Goal: Task Accomplishment & Management: Use online tool/utility

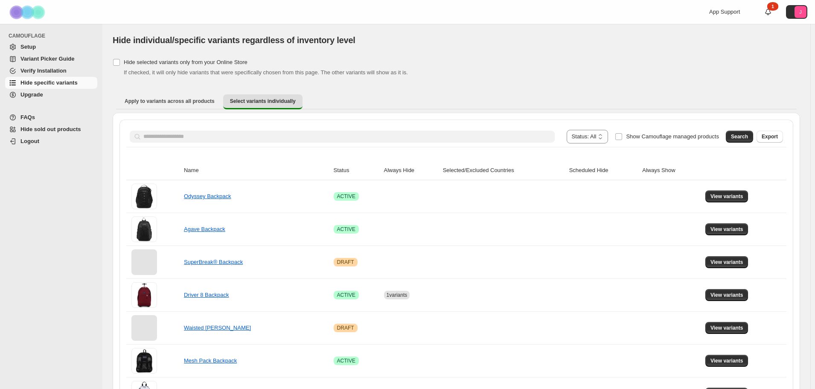
click at [753, 135] on button "Search" at bounding box center [739, 137] width 27 height 12
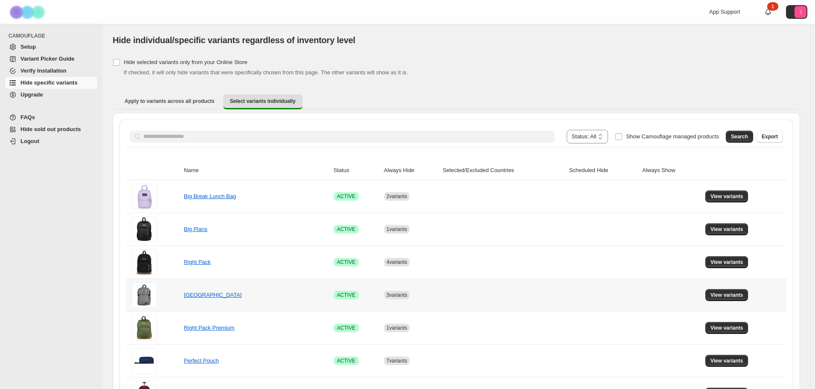
scroll to position [60, 0]
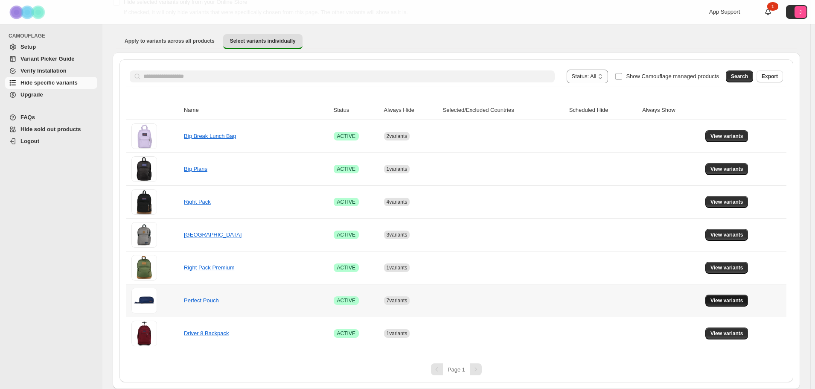
click at [741, 302] on span "View variants" at bounding box center [726, 300] width 33 height 7
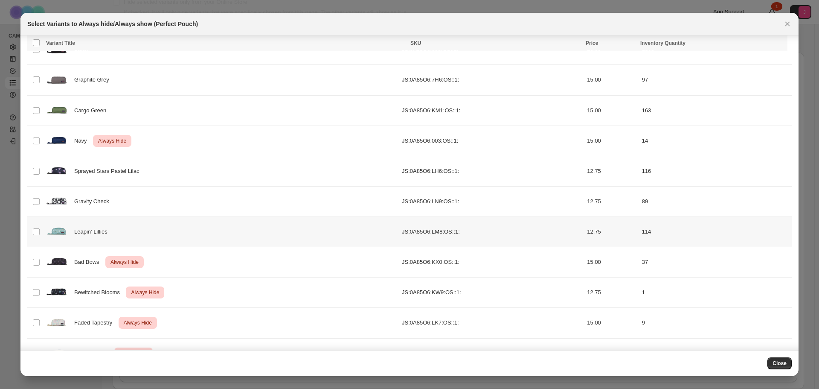
scroll to position [103, 0]
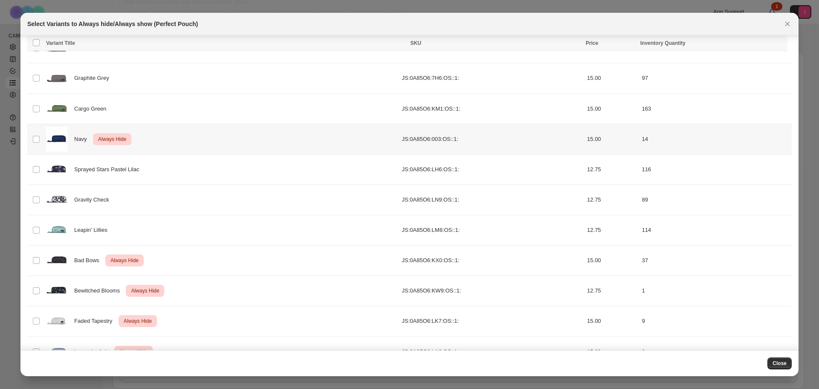
click at [41, 138] on td "Select product variant" at bounding box center [35, 139] width 16 height 30
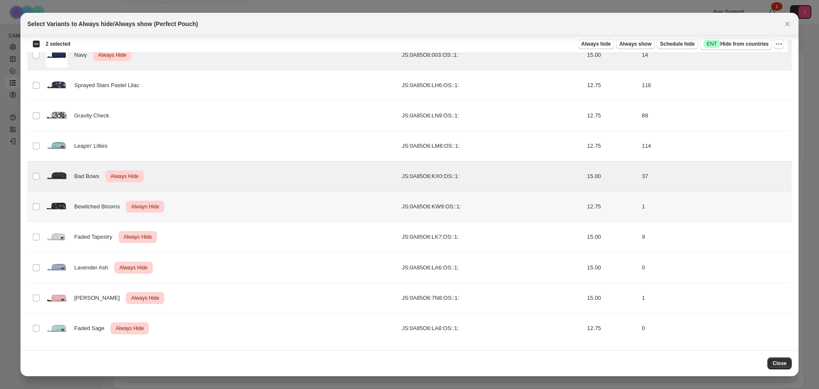
click at [38, 202] on td "Select product variant" at bounding box center [35, 207] width 16 height 30
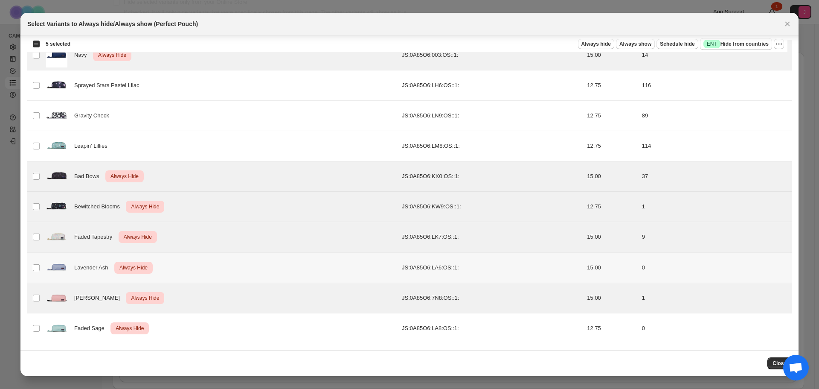
click at [31, 266] on td "Select product variant" at bounding box center [35, 267] width 16 height 30
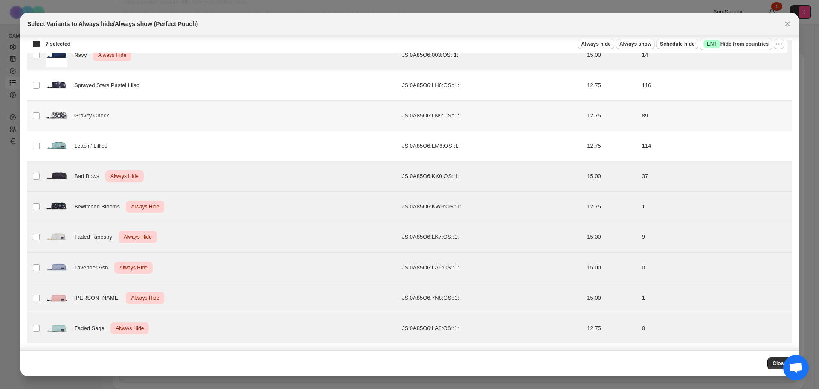
scroll to position [102, 0]
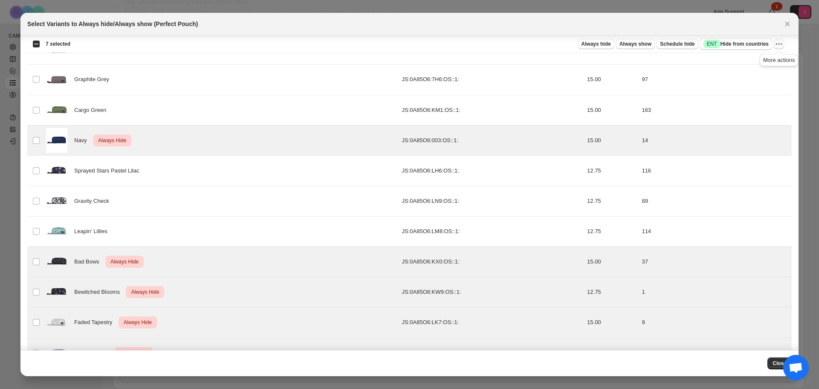
click at [776, 40] on icon "More actions" at bounding box center [779, 44] width 9 height 9
click at [758, 60] on span "Undo always hide" at bounding box center [739, 61] width 44 height 6
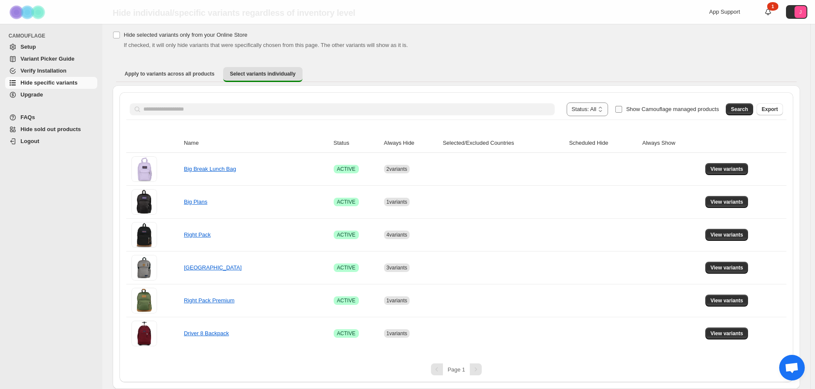
scroll to position [27, 0]
click at [739, 333] on span "View variants" at bounding box center [726, 333] width 33 height 7
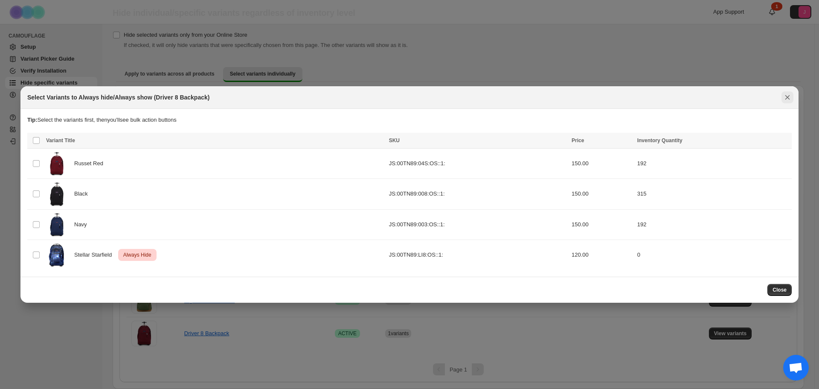
click at [792, 97] on button "Close" at bounding box center [788, 97] width 12 height 12
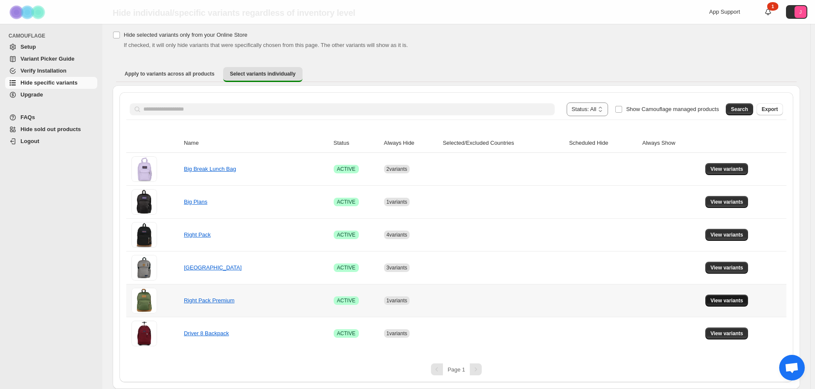
click at [726, 300] on span "View variants" at bounding box center [726, 300] width 33 height 7
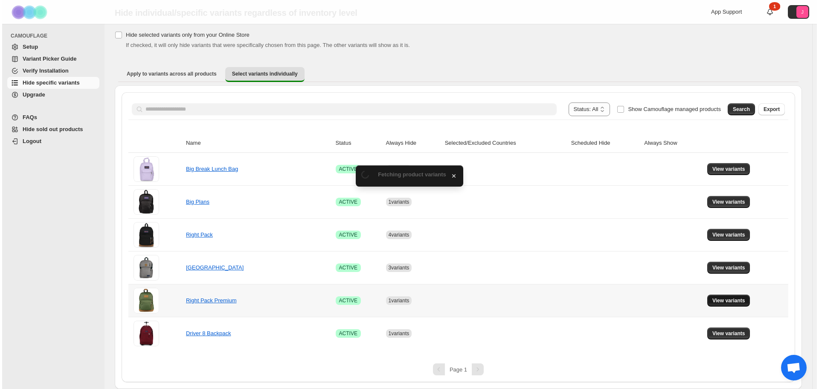
scroll to position [0, 0]
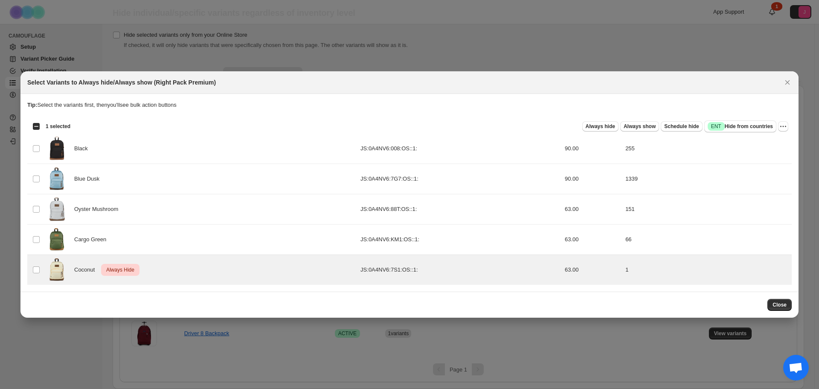
click at [788, 127] on div "Select all 5 product variants 1 selected Always hide Always show Schedule hide …" at bounding box center [409, 126] width 764 height 17
click at [787, 127] on icon "More actions" at bounding box center [783, 126] width 9 height 9
click at [774, 139] on span "Undo always hide" at bounding box center [752, 143] width 62 height 9
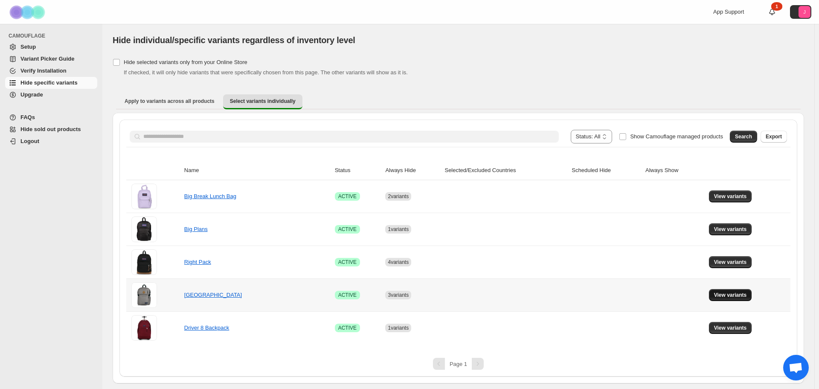
drag, startPoint x: 721, startPoint y: 291, endPoint x: 717, endPoint y: 294, distance: 5.4
click at [720, 291] on button "View variants" at bounding box center [730, 295] width 43 height 12
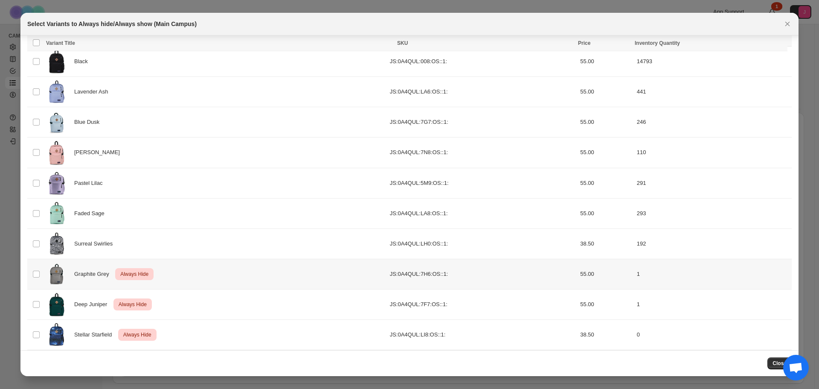
scroll to position [65, 0]
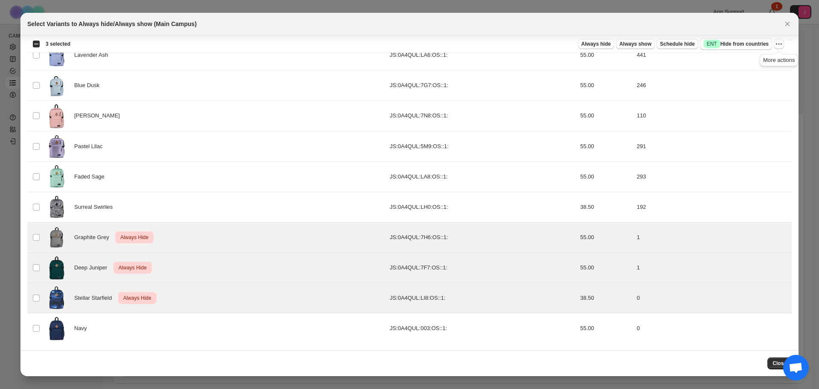
click at [776, 45] on icon "More actions" at bounding box center [779, 44] width 9 height 9
click at [744, 62] on span "Undo always hide" at bounding box center [739, 61] width 44 height 6
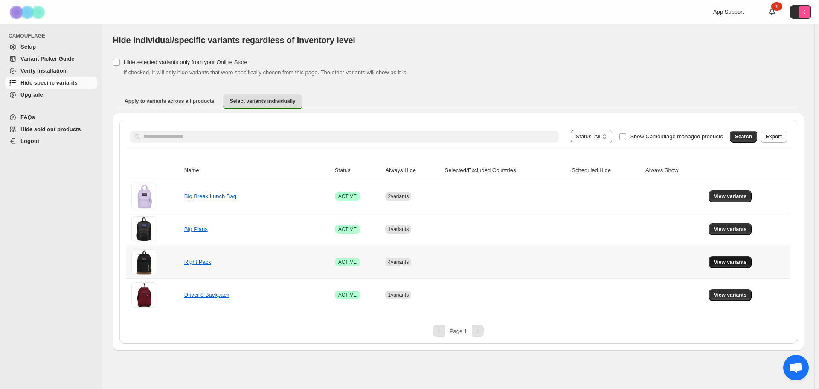
click at [748, 260] on button "View variants" at bounding box center [730, 262] width 43 height 12
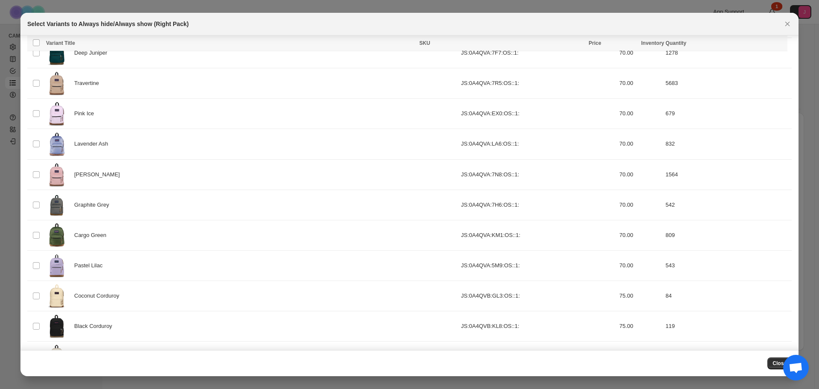
scroll to position [323, 0]
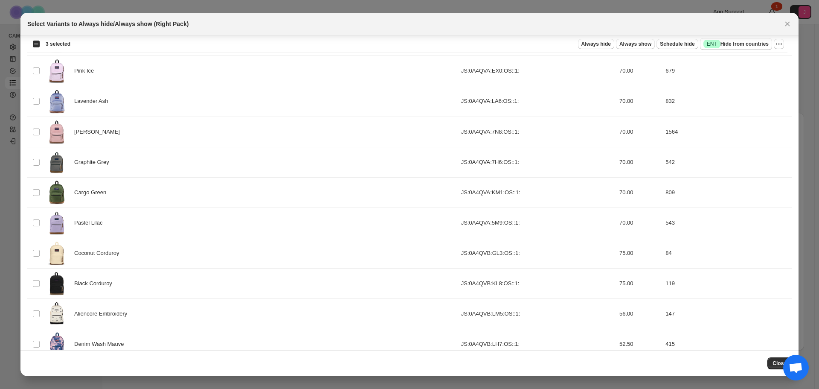
click at [33, 297] on tbody "Select product variant Coconut JS:0A4QVA:7S1:OS::1: 70.00 2781 Select product v…" at bounding box center [409, 147] width 764 height 789
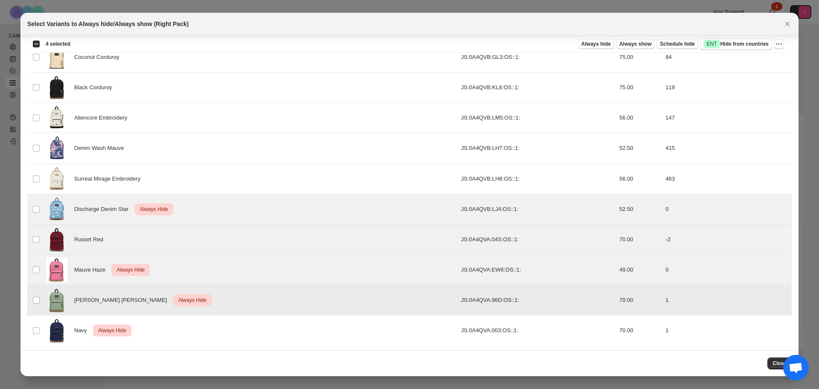
scroll to position [520, 0]
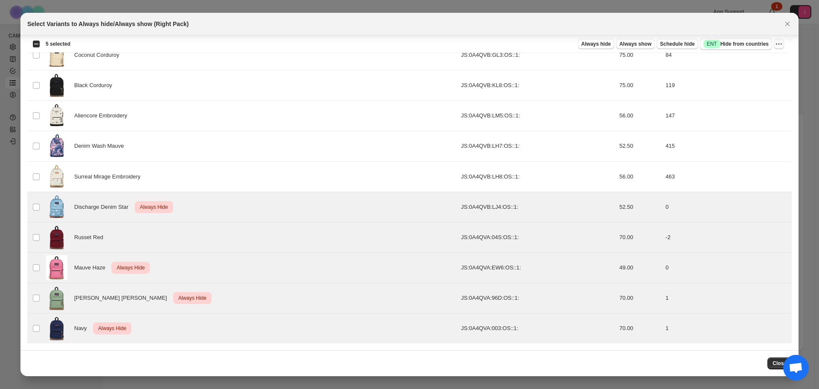
drag, startPoint x: 787, startPoint y: 45, endPoint x: 782, endPoint y: 44, distance: 4.8
click at [782, 44] on icon "More actions" at bounding box center [779, 44] width 9 height 9
click at [738, 64] on span "Undo always hide" at bounding box center [739, 61] width 44 height 6
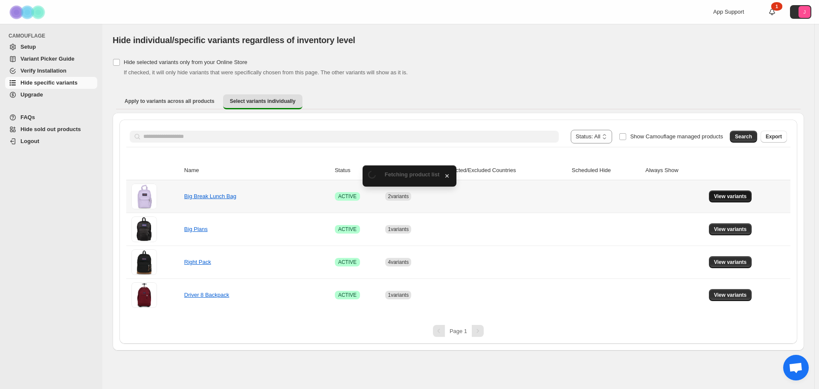
click at [712, 197] on button "View variants" at bounding box center [730, 196] width 43 height 12
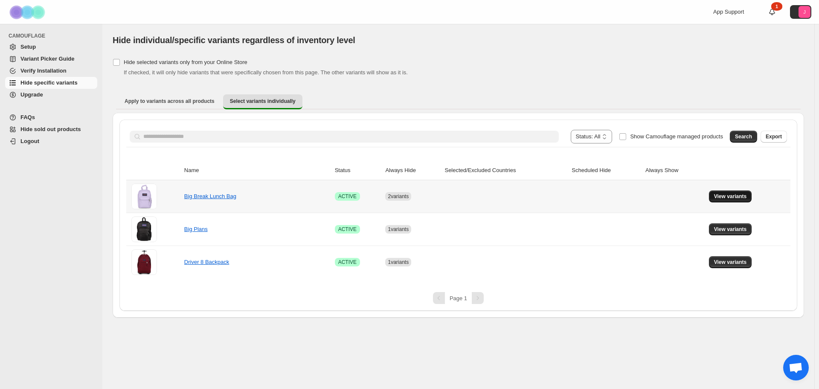
click at [729, 196] on div "**********" at bounding box center [409, 194] width 819 height 389
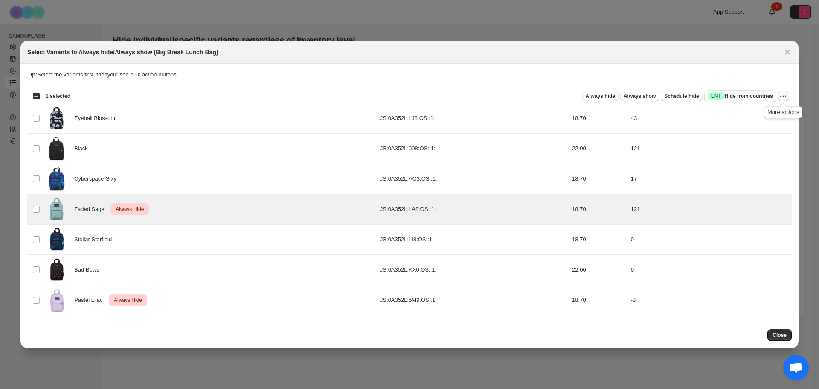
click at [780, 98] on icon "More actions" at bounding box center [783, 96] width 9 height 9
click at [761, 113] on span "Undo always hide" at bounding box center [743, 112] width 44 height 6
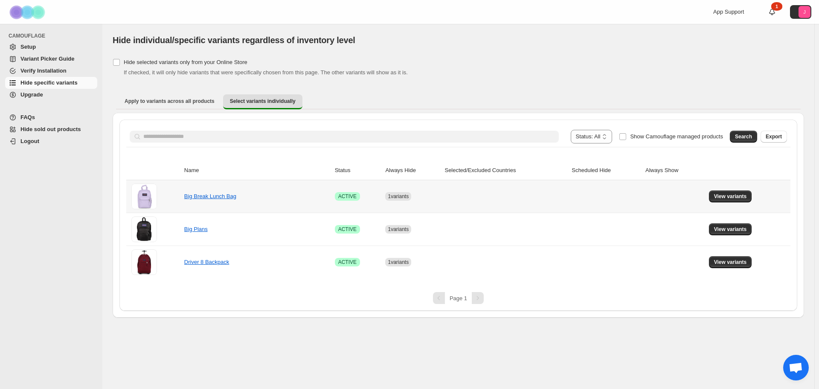
click at [725, 203] on td "View variants" at bounding box center [748, 196] width 84 height 32
click at [723, 198] on span "View variants" at bounding box center [730, 196] width 33 height 7
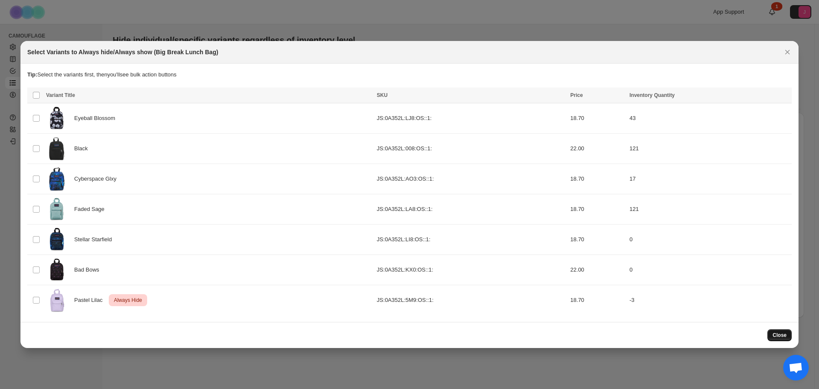
click at [775, 332] on span "Close" at bounding box center [780, 334] width 14 height 7
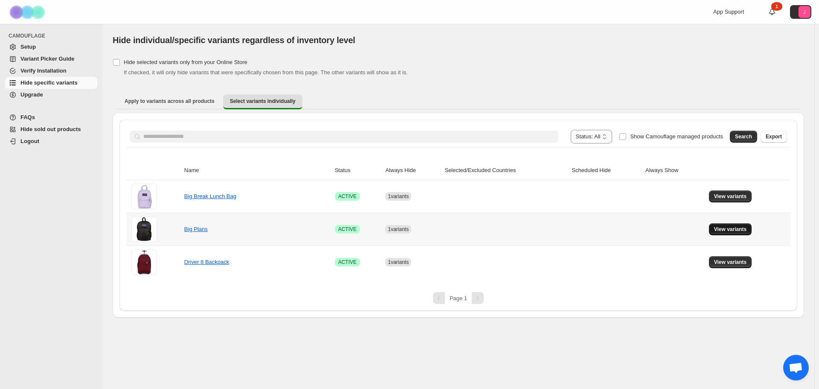
click at [727, 232] on span "View variants" at bounding box center [730, 229] width 33 height 7
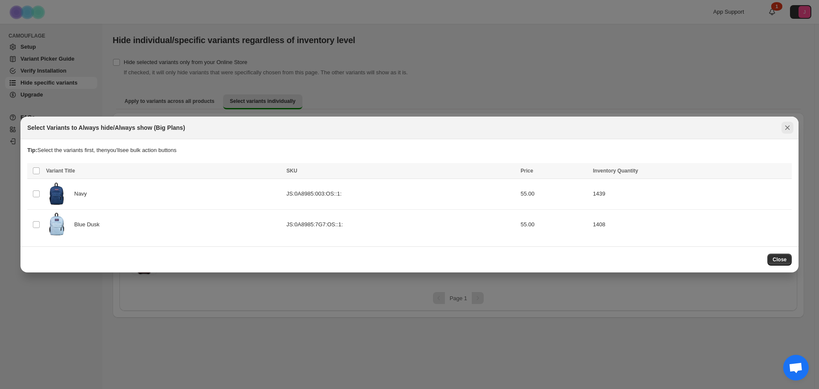
click at [789, 137] on div "Select Variants to Always hide/Always show (Big Plans)" at bounding box center [409, 127] width 778 height 23
click at [790, 126] on icon "Close" at bounding box center [787, 127] width 9 height 9
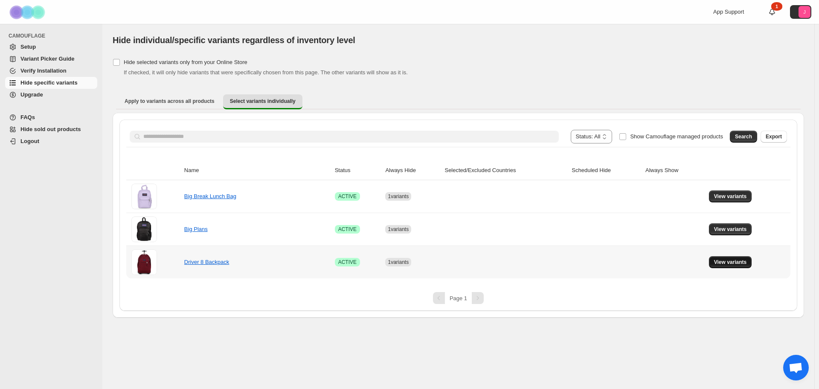
click at [738, 258] on button "View variants" at bounding box center [730, 262] width 43 height 12
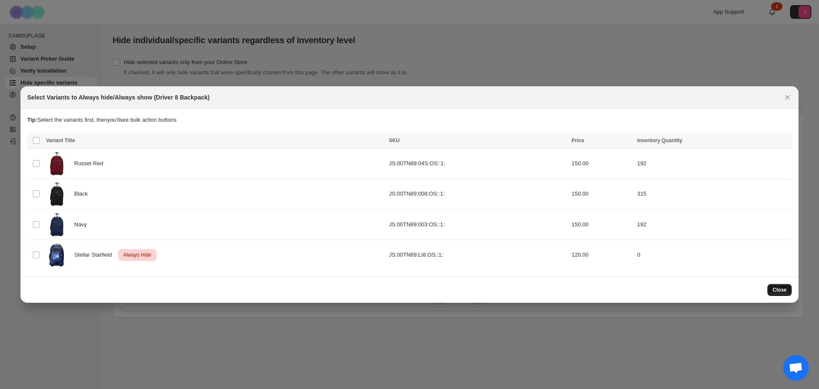
click at [780, 287] on span "Close" at bounding box center [780, 289] width 14 height 7
